Goal: Information Seeking & Learning: Learn about a topic

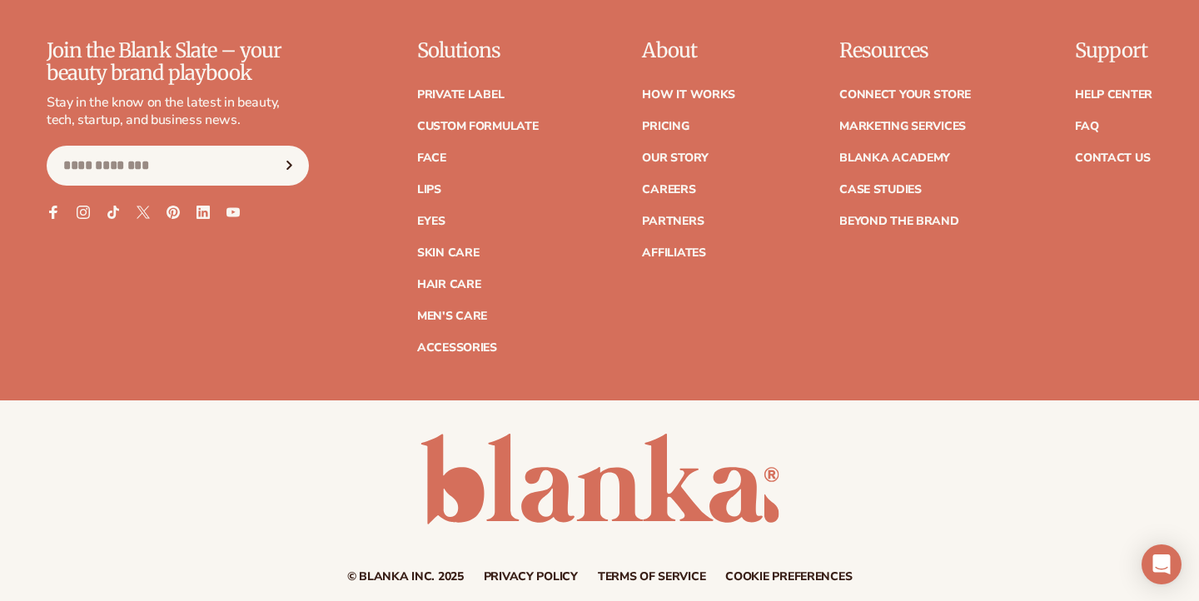
scroll to position [835, 0]
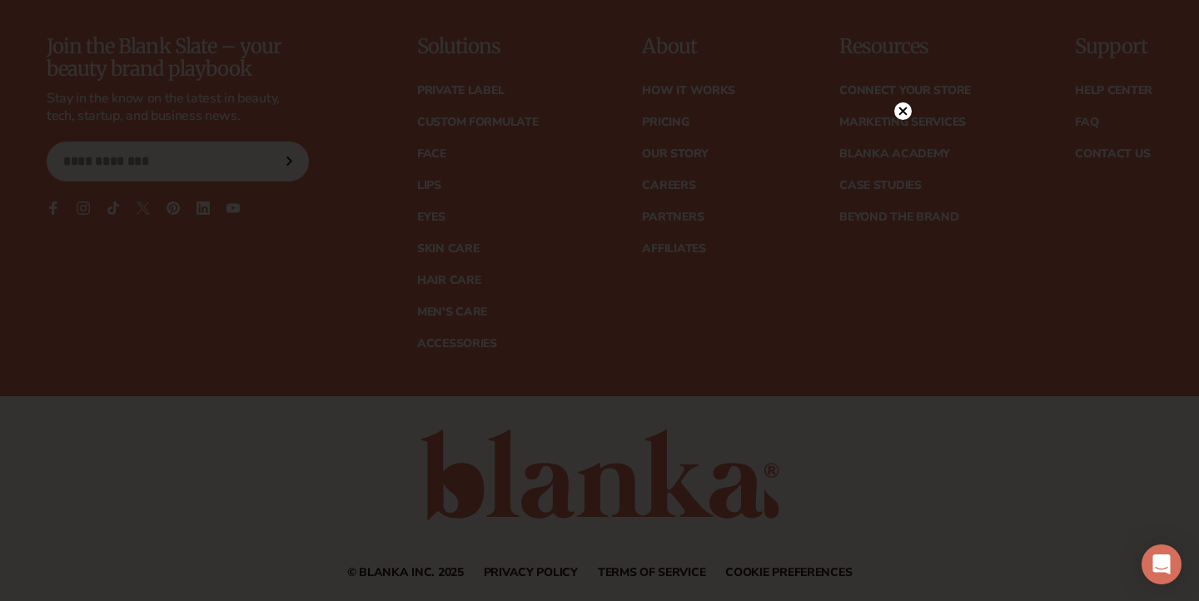
click at [901, 112] on circle at bounding box center [903, 110] width 17 height 17
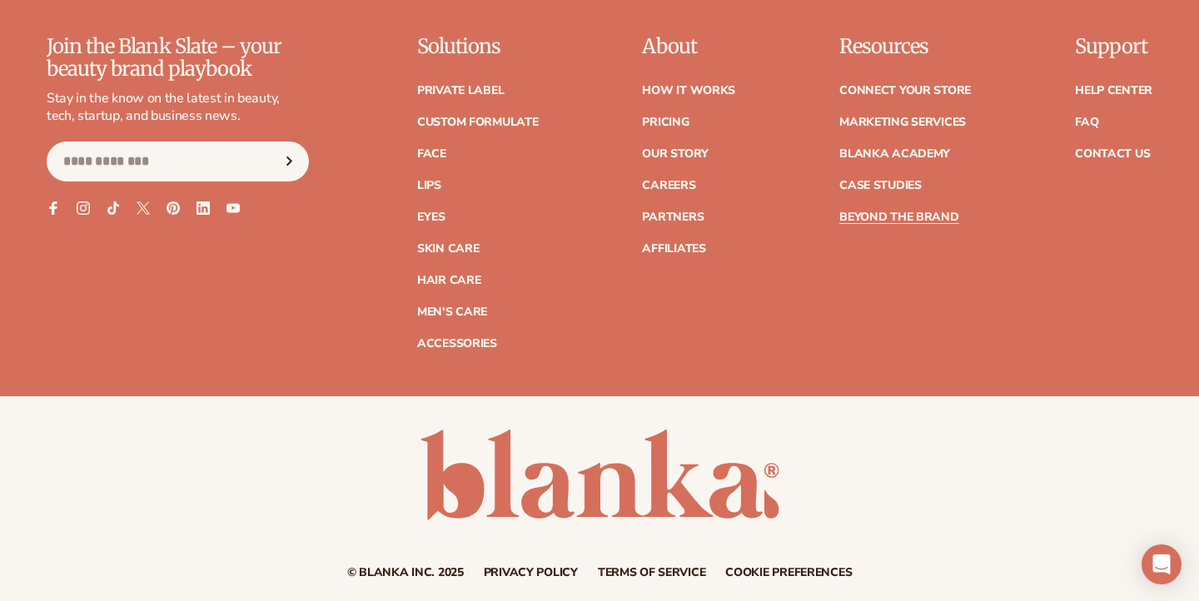
click at [874, 212] on link "Beyond the brand" at bounding box center [900, 218] width 120 height 12
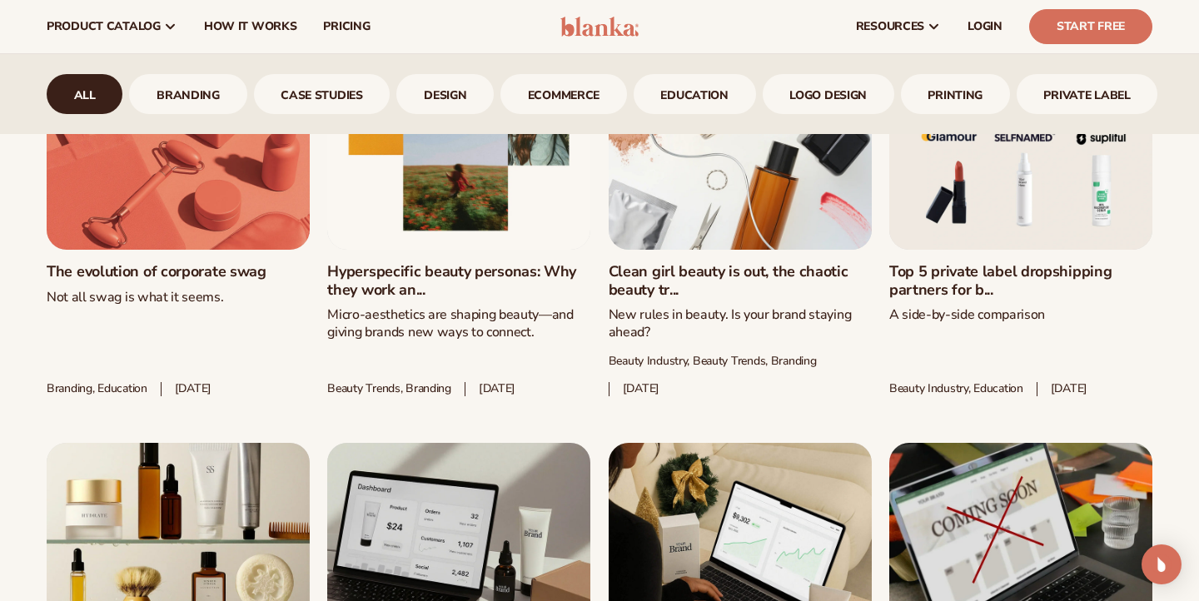
scroll to position [1684, 0]
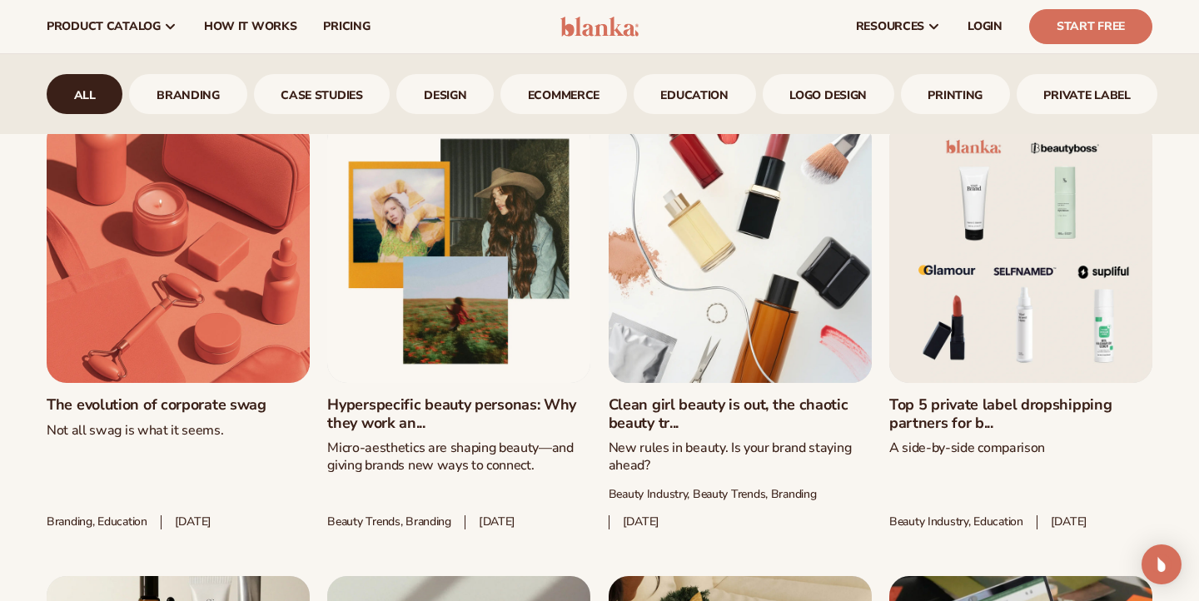
click at [983, 396] on link "Top 5 private label dropshipping partners for b..." at bounding box center [1021, 414] width 263 height 36
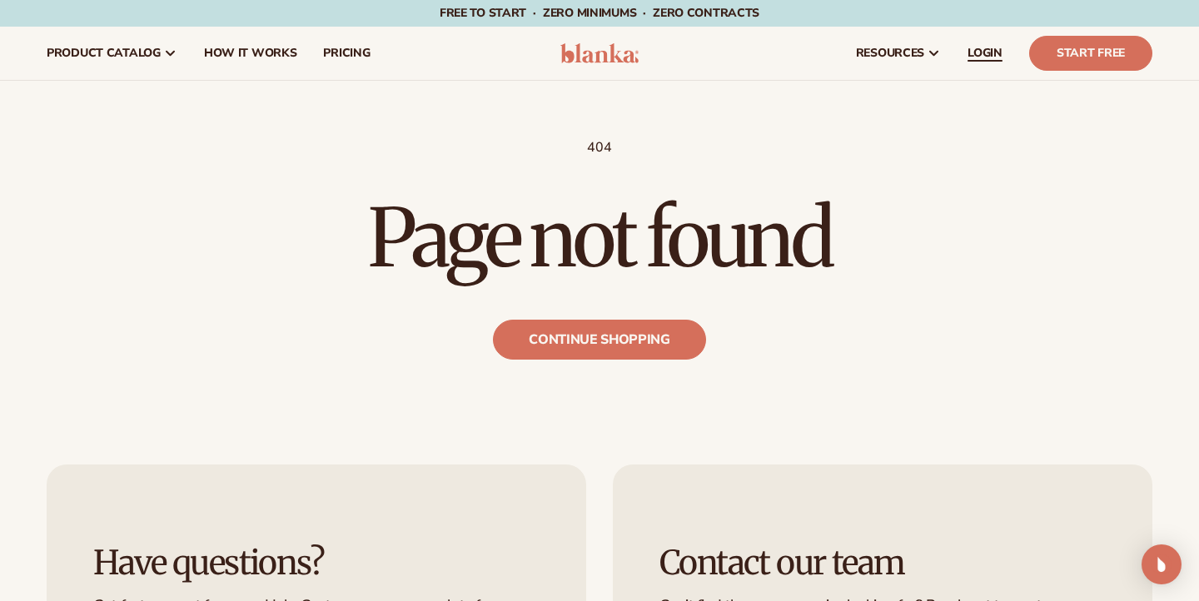
click at [975, 52] on span "LOGIN" at bounding box center [985, 53] width 35 height 13
